Goal: Information Seeking & Learning: Understand process/instructions

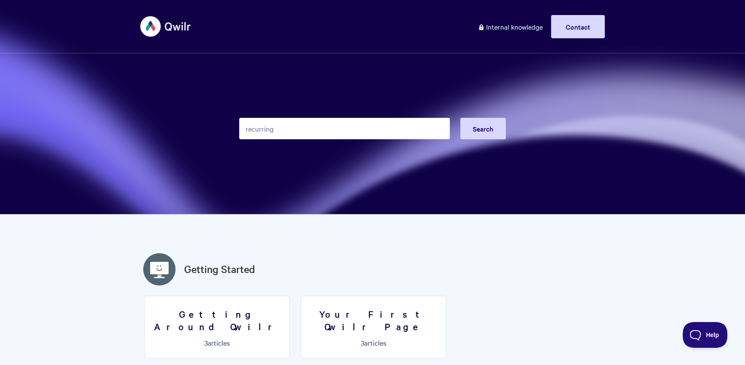
type input "recurring"
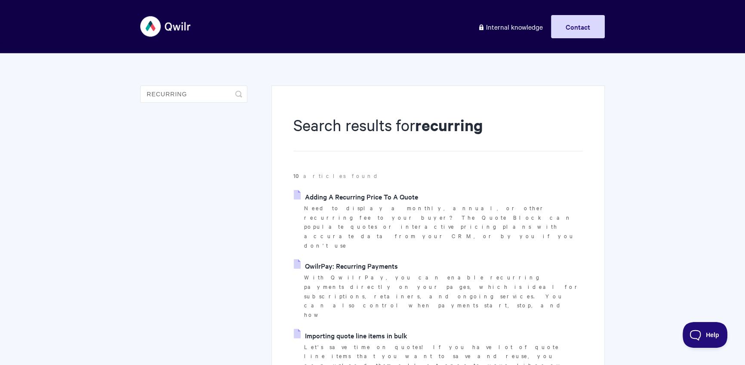
scroll to position [32, 0]
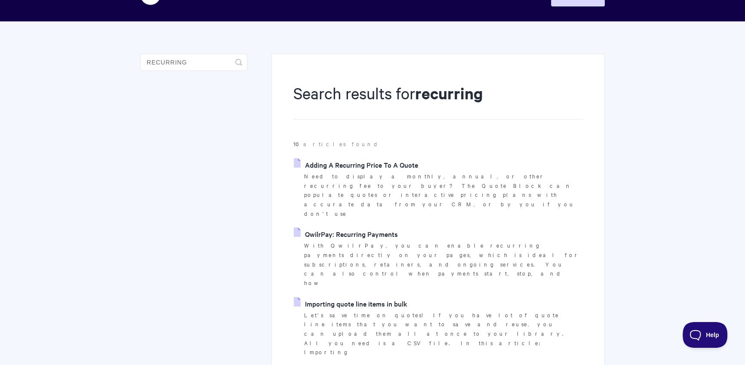
click at [376, 164] on link "Adding A Recurring Price To A Quote" at bounding box center [356, 164] width 124 height 13
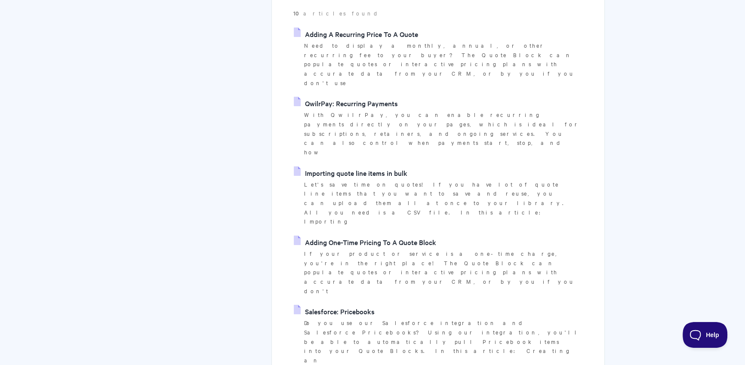
click at [375, 97] on link "QwilrPay: Recurring Payments" at bounding box center [346, 103] width 104 height 13
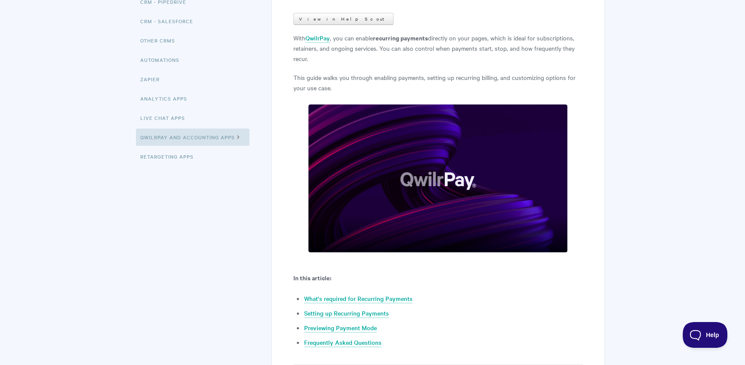
scroll to position [176, 0]
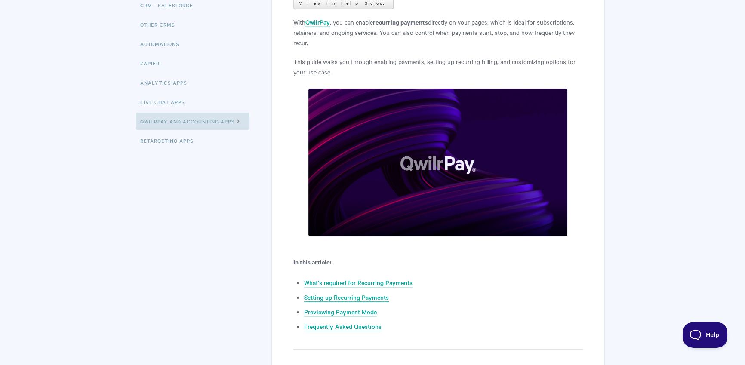
click at [365, 300] on link "Setting up Recurring Payments" at bounding box center [346, 297] width 85 height 9
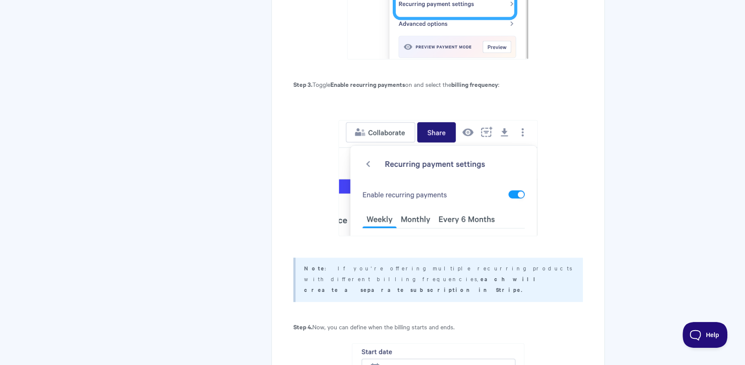
scroll to position [1894, 0]
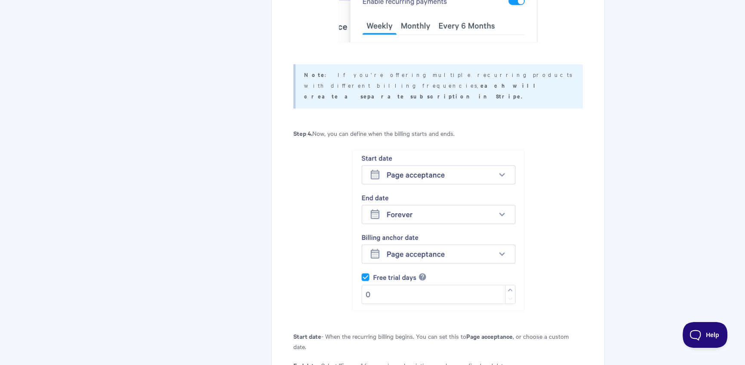
scroll to position [176, 0]
